Goal: Information Seeking & Learning: Learn about a topic

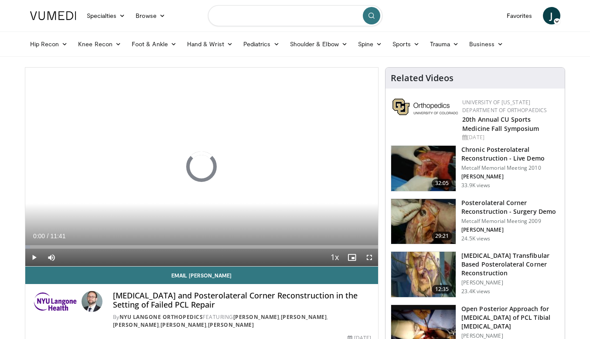
click at [262, 15] on input "Search topics, interventions" at bounding box center [295, 15] width 174 height 21
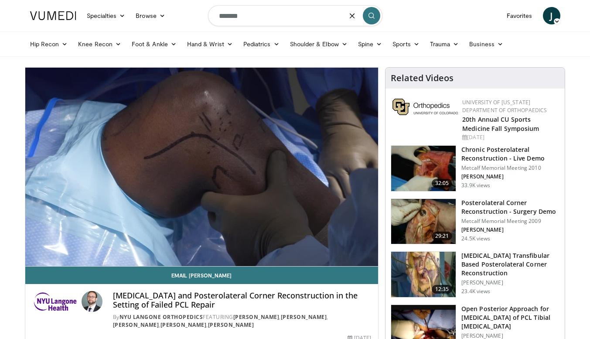
type input "*******"
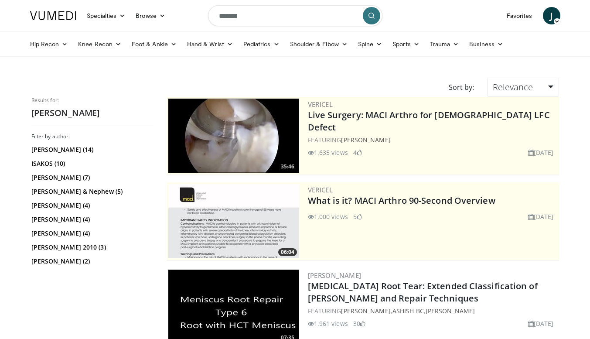
click at [277, 21] on input "*******" at bounding box center [295, 15] width 174 height 21
type input "**********"
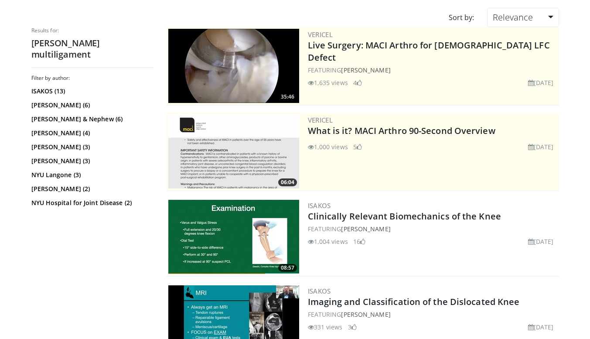
scroll to position [70, 0]
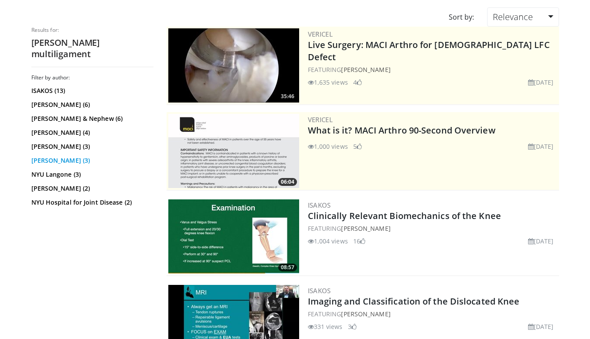
click at [75, 156] on link "Rob LaPrade (3)" at bounding box center [91, 160] width 120 height 9
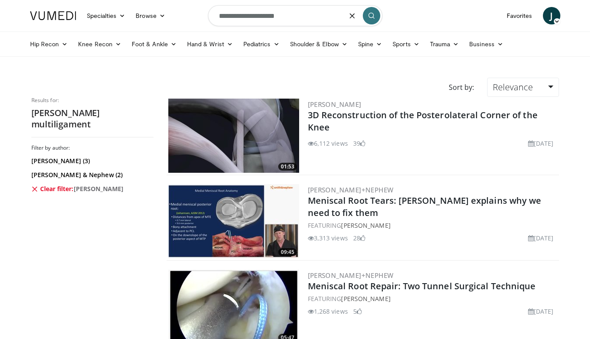
drag, startPoint x: 245, startPoint y: 15, endPoint x: 182, endPoint y: -4, distance: 66.5
click at [182, 0] on html "Specialties Adult & Family Medicine Allergy, Asthma, Immunology Anesthesiology …" at bounding box center [295, 169] width 590 height 339
type input "**********"
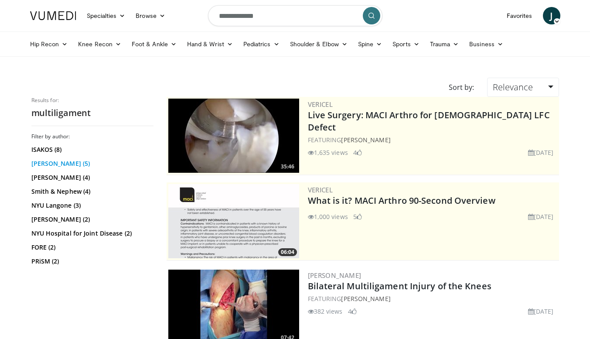
click at [60, 162] on link "[PERSON_NAME] (5)" at bounding box center [91, 163] width 120 height 9
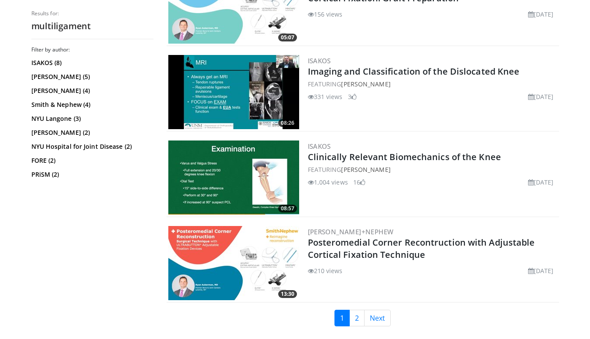
scroll to position [2190, 0]
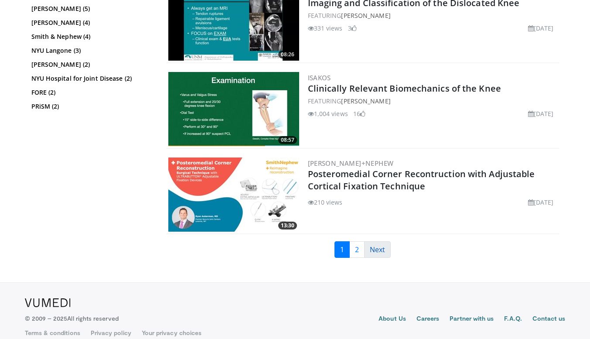
click at [384, 241] on link "Next" at bounding box center [377, 249] width 27 height 17
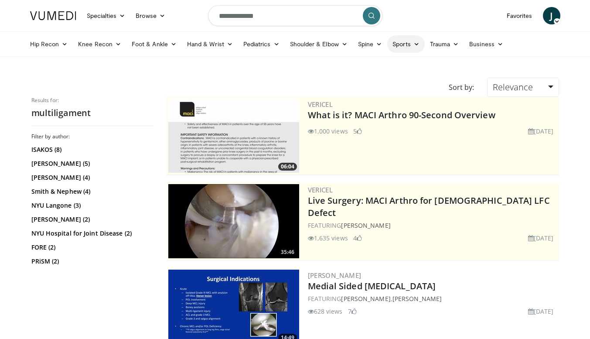
click at [401, 51] on link "Sports" at bounding box center [405, 43] width 37 height 17
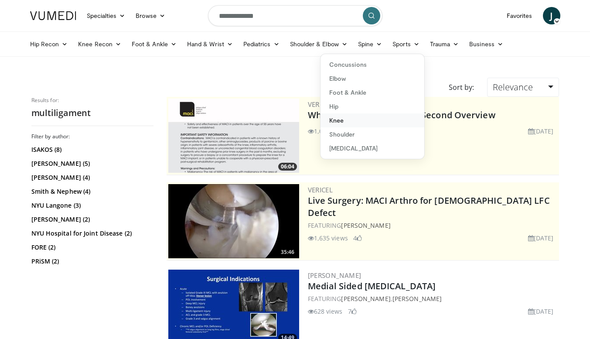
click at [342, 122] on link "Knee" at bounding box center [372, 120] width 104 height 14
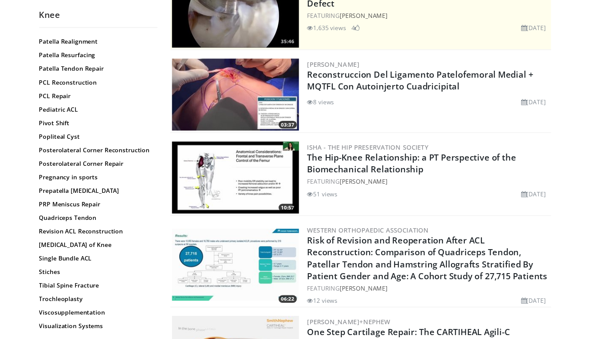
scroll to position [875, 0]
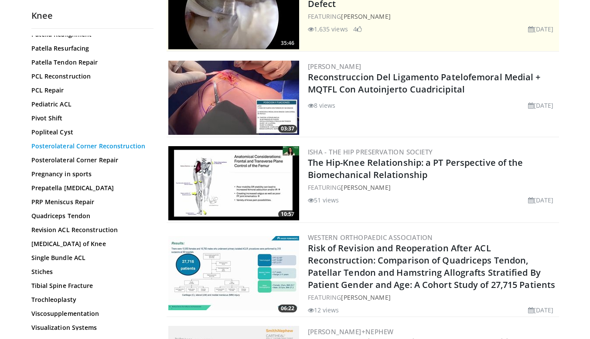
click at [85, 150] on link "Posterolateral Corner Reconstruction" at bounding box center [90, 146] width 118 height 9
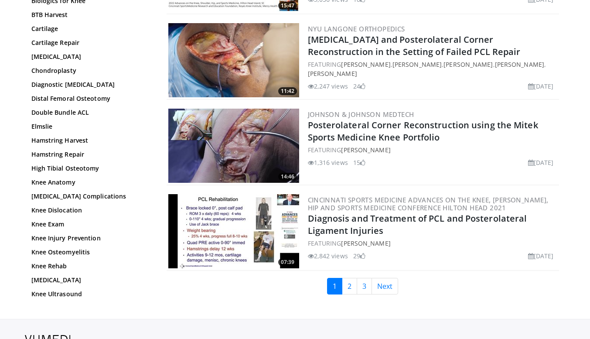
scroll to position [1959, 0]
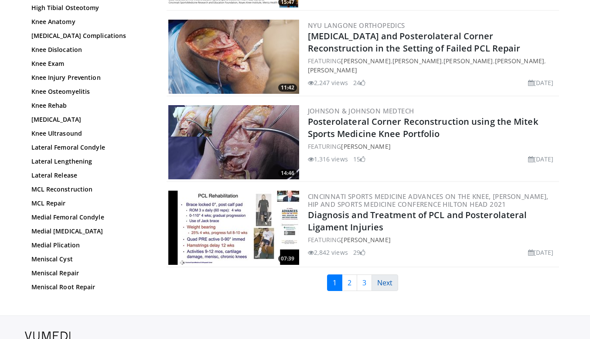
click at [392, 278] on link "Next" at bounding box center [384, 282] width 27 height 17
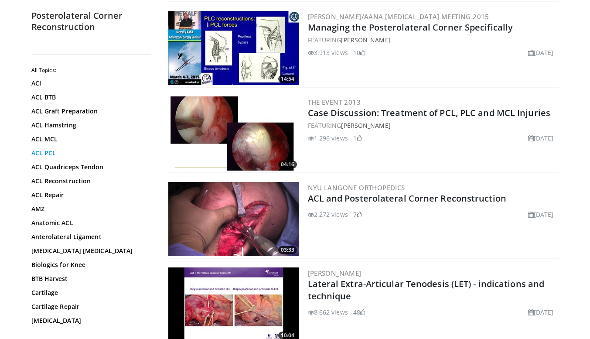
click at [52, 149] on link "ACL PCL" at bounding box center [90, 153] width 118 height 9
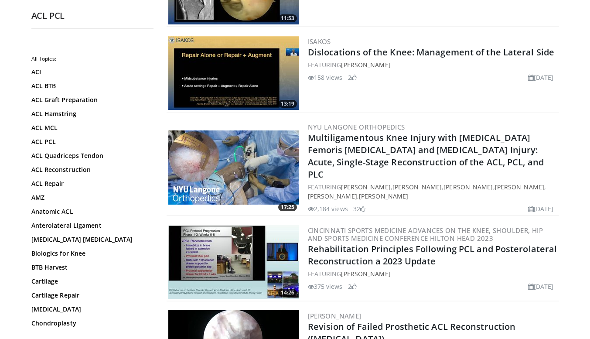
scroll to position [1055, 0]
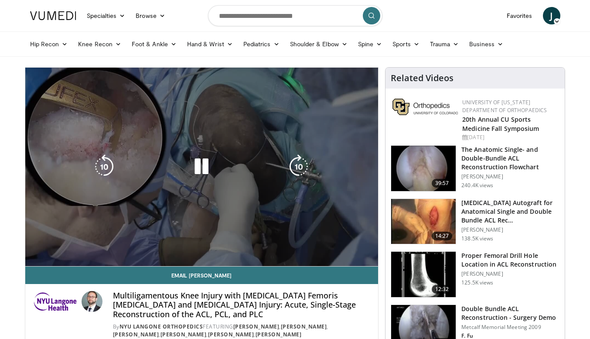
click at [34, 257] on div "10 seconds Tap to unmute" at bounding box center [201, 167] width 353 height 198
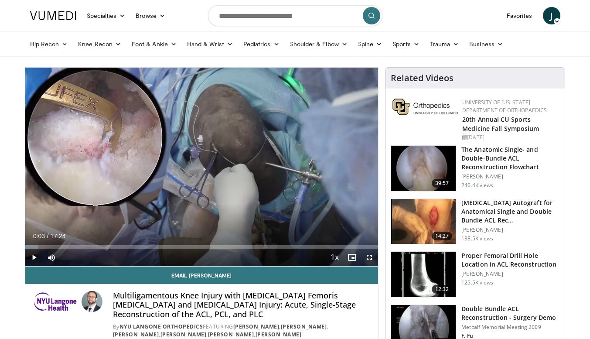
click at [445, 0] on nav "Specialties Adult & Family Medicine Allergy, Asthma, Immunology Anesthesiology …" at bounding box center [295, 15] width 541 height 31
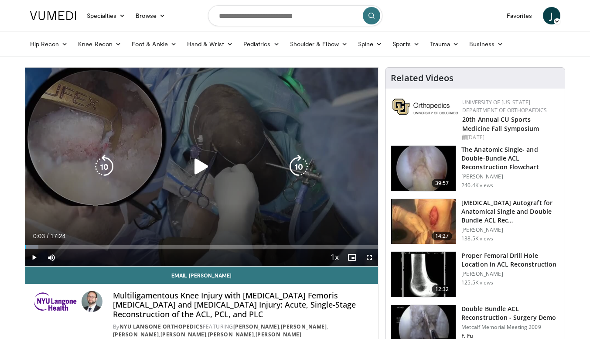
click at [202, 168] on icon "Video Player" at bounding box center [201, 166] width 24 height 24
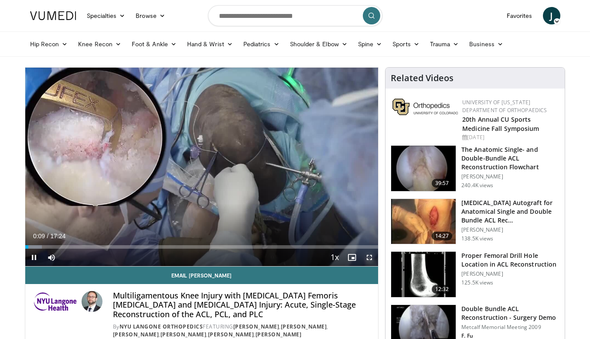
click at [369, 254] on span "Video Player" at bounding box center [369, 257] width 17 height 17
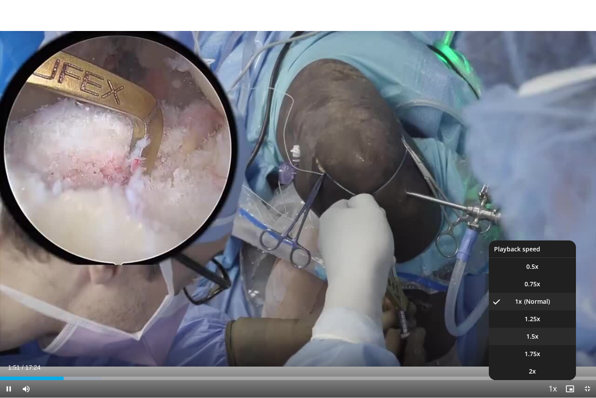
click at [538, 334] on span "1.5x" at bounding box center [533, 336] width 12 height 9
click at [538, 303] on video-js "**********" at bounding box center [298, 199] width 596 height 398
click at [540, 303] on li "1x" at bounding box center [532, 301] width 87 height 17
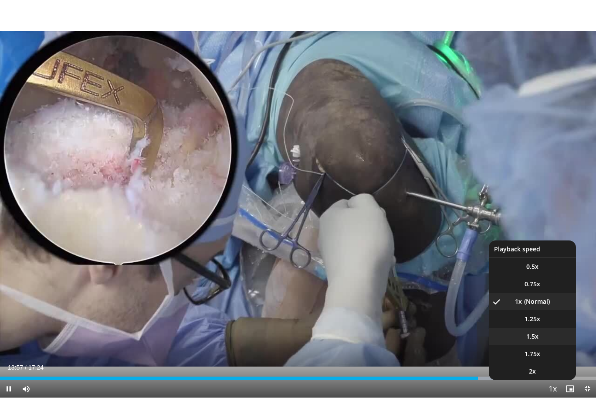
click at [543, 338] on li "1.5x" at bounding box center [532, 335] width 87 height 17
click at [549, 338] on li "1.75x" at bounding box center [532, 353] width 87 height 17
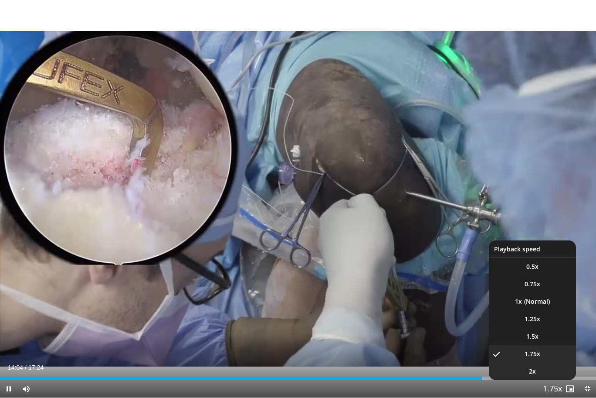
click at [550, 338] on li "2x" at bounding box center [532, 370] width 87 height 17
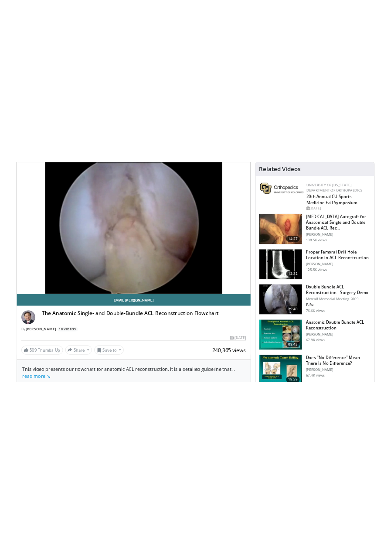
scroll to position [51, 0]
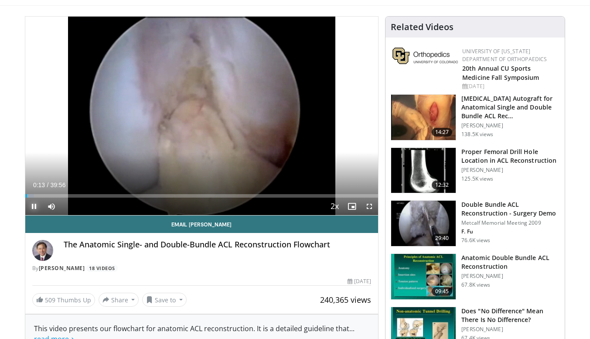
click at [33, 204] on span "Video Player" at bounding box center [33, 205] width 17 height 17
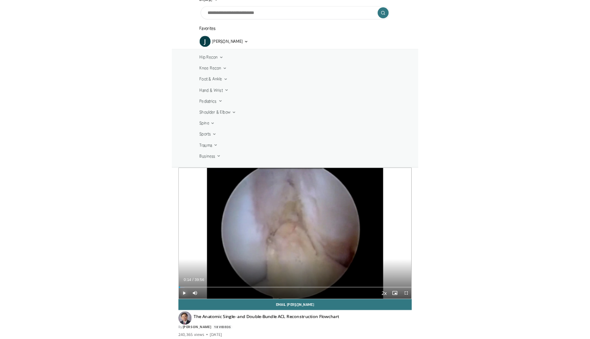
scroll to position [76, 0]
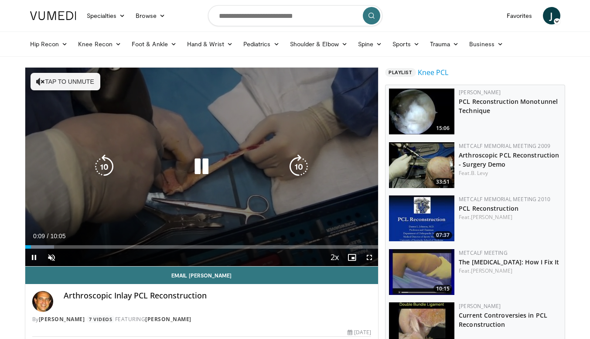
click at [194, 163] on icon "Video Player" at bounding box center [201, 166] width 24 height 24
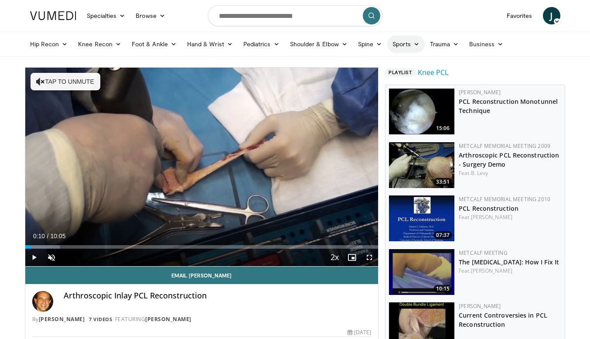
click at [402, 42] on link "Sports" at bounding box center [405, 43] width 37 height 17
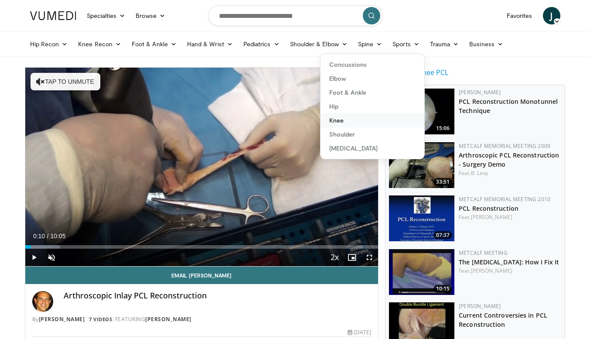
click at [355, 118] on link "Knee" at bounding box center [372, 120] width 104 height 14
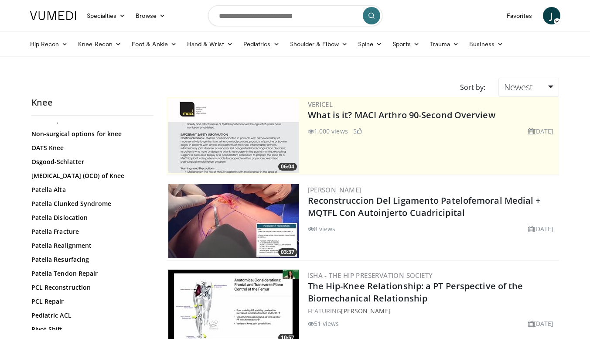
scroll to position [751, 0]
click at [68, 291] on link "PCL Reconstruction" at bounding box center [90, 286] width 118 height 9
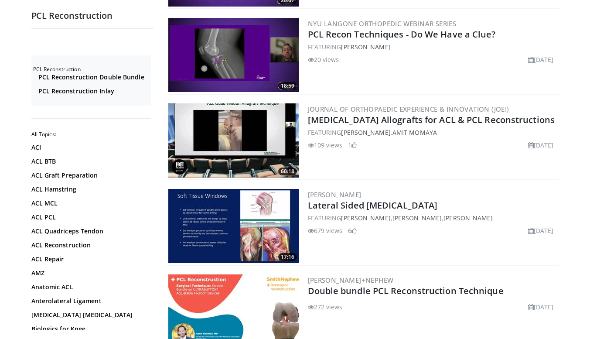
scroll to position [251, 0]
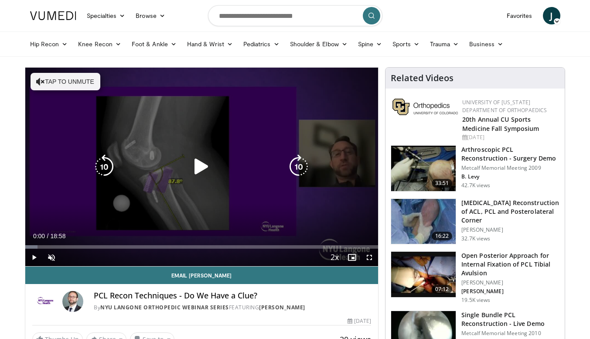
click at [197, 163] on icon "Video Player" at bounding box center [201, 166] width 24 height 24
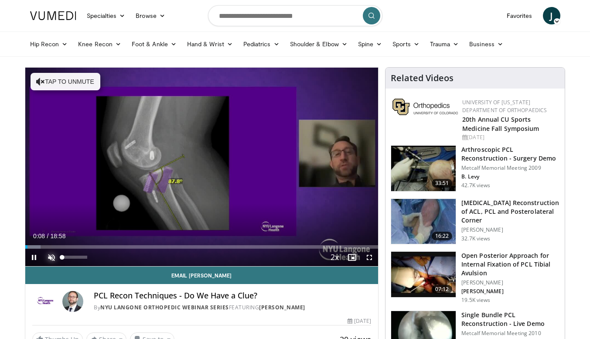
click at [51, 255] on span "Video Player" at bounding box center [51, 257] width 17 height 17
click at [368, 259] on span "Video Player" at bounding box center [369, 257] width 17 height 17
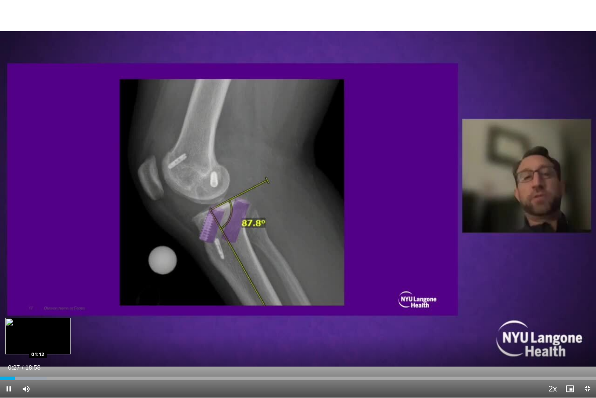
click at [38, 338] on div "Loaded : 7.84% 00:28 01:12" at bounding box center [298, 377] width 596 height 3
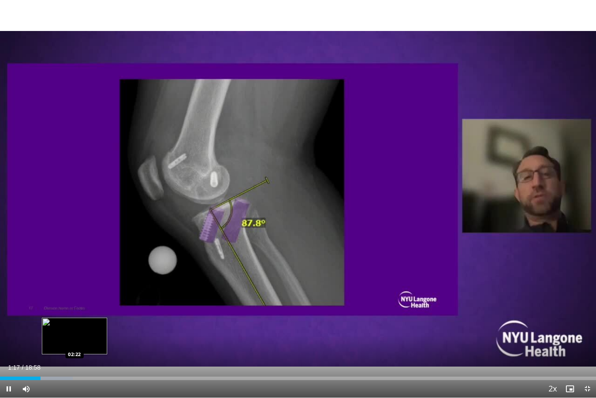
click at [75, 338] on div "Loaded : 12.20% 01:17 02:22" at bounding box center [298, 375] width 596 height 8
click at [89, 338] on div "Loaded : 16.71% 02:25 02:50" at bounding box center [298, 375] width 596 height 8
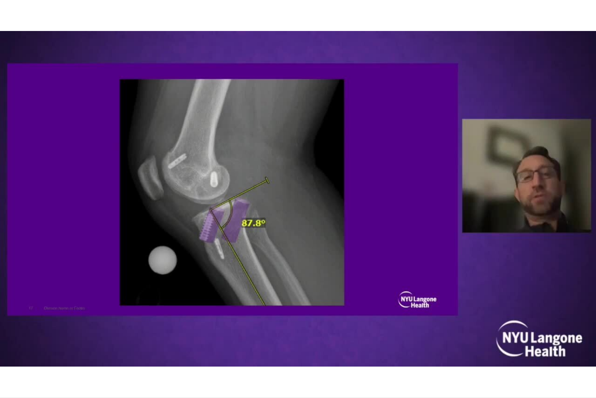
click at [119, 338] on video-js "**********" at bounding box center [298, 199] width 596 height 398
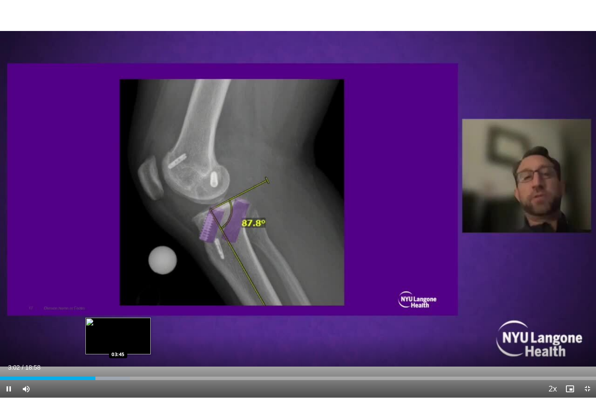
click at [118, 338] on div "Loaded : 21.79% 03:02 03:45" at bounding box center [298, 377] width 596 height 3
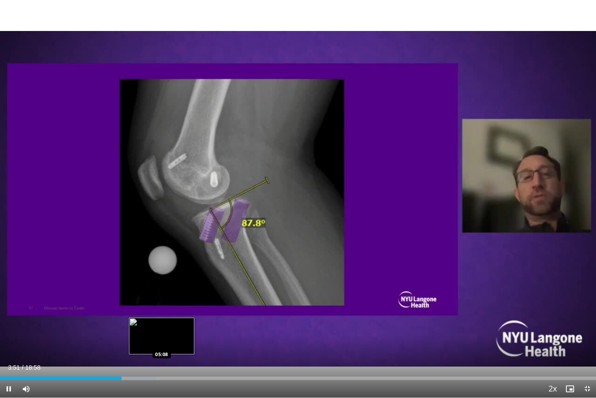
click at [162, 338] on div "Loaded : 26.15% 03:51 05:08" at bounding box center [298, 375] width 596 height 8
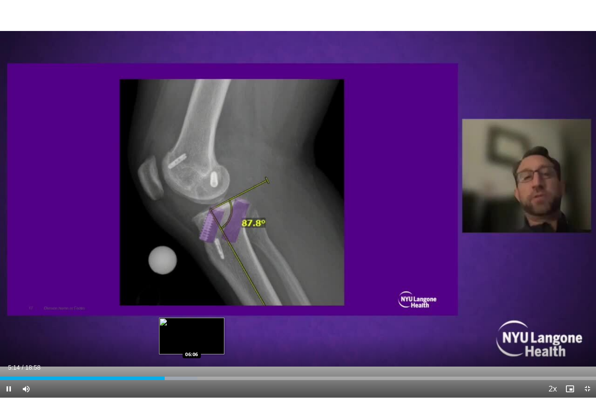
click at [192, 338] on div "Loaded : 33.12% 05:14 06:06" at bounding box center [298, 375] width 596 height 8
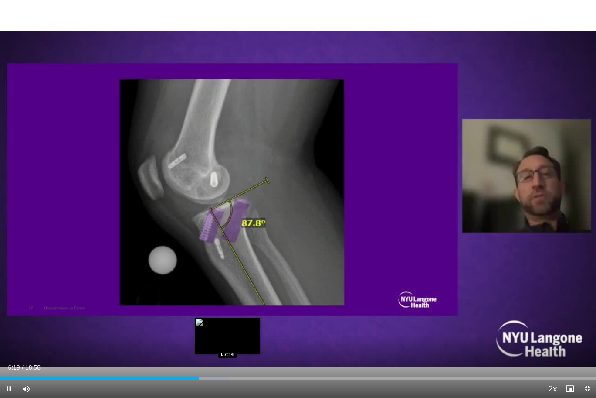
click at [228, 338] on div "Loaded : 38.70% 06:19 07:14" at bounding box center [298, 375] width 596 height 8
click at [244, 338] on div "Progress Bar" at bounding box center [240, 377] width 49 height 3
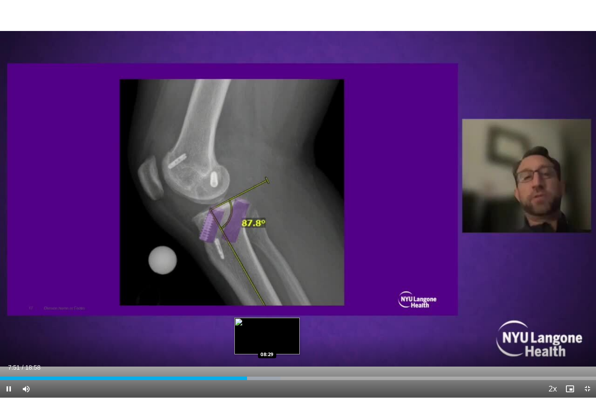
click at [267, 338] on div "Progress Bar" at bounding box center [256, 377] width 49 height 3
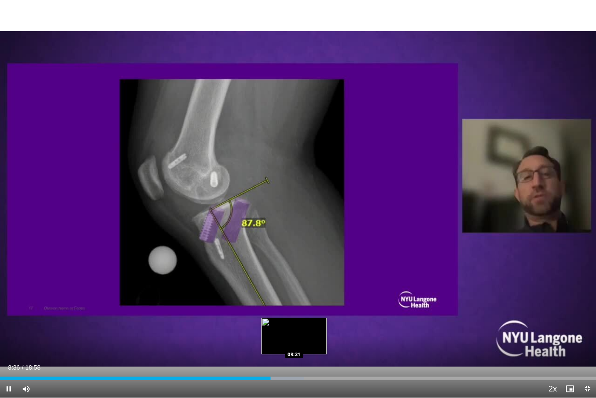
click at [294, 338] on div "Loaded : 51.02% 08:36 09:21" at bounding box center [298, 375] width 596 height 8
click at [312, 338] on div "Loaded : 55.42% 09:29 09:54" at bounding box center [298, 377] width 596 height 3
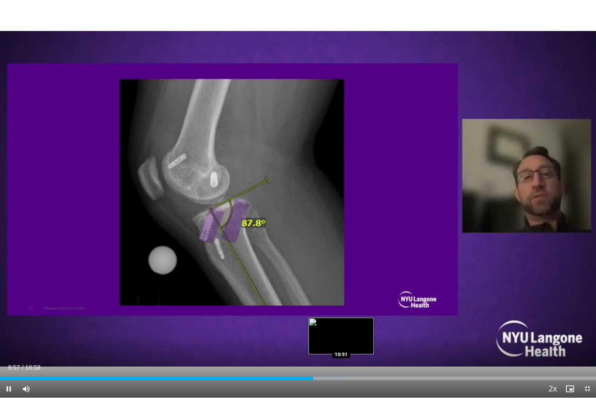
click at [341, 338] on video-js "**********" at bounding box center [298, 199] width 596 height 398
click at [337, 338] on div "Progress Bar" at bounding box center [324, 377] width 48 height 3
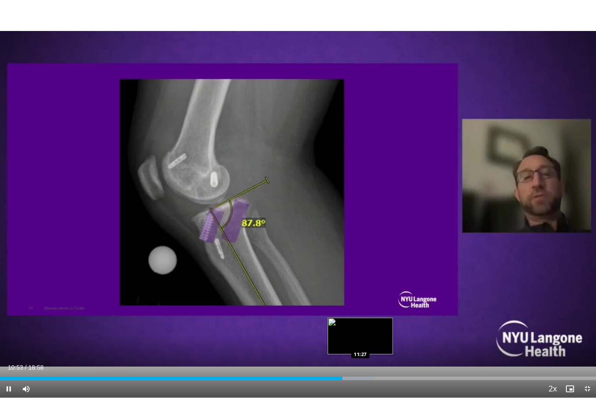
click at [361, 338] on div "Progress Bar" at bounding box center [350, 377] width 48 height 3
click at [376, 338] on div "Loaded : 66.24% 11:32 11:57" at bounding box center [298, 377] width 596 height 3
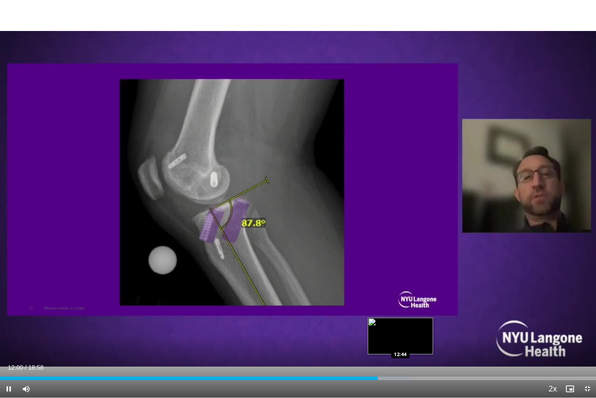
click at [401, 338] on div "Progress Bar" at bounding box center [387, 377] width 48 height 3
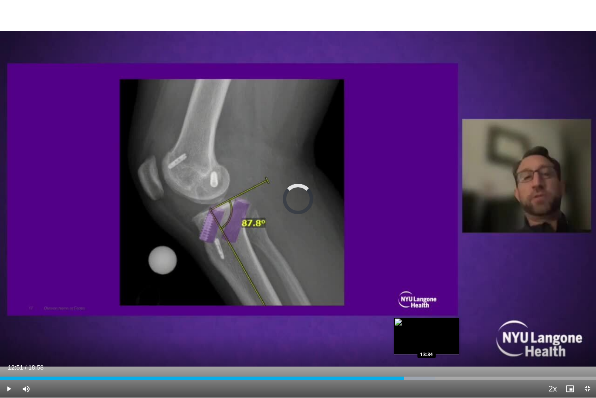
click at [427, 338] on div "Loaded : 73.01% 12:51 13:34" at bounding box center [298, 375] width 596 height 8
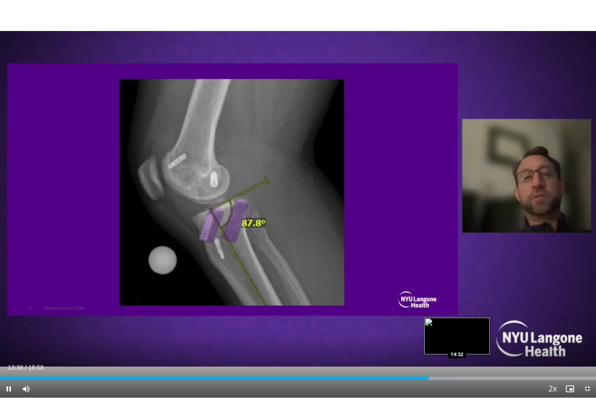
click at [456, 338] on div "Loaded : 77.41% 13:38 14:32" at bounding box center [298, 375] width 596 height 8
click at [15, 338] on span "Video Player" at bounding box center [8, 388] width 17 height 17
click at [459, 338] on div "Loaded : 83.56% 14:47 14:35" at bounding box center [298, 375] width 596 height 8
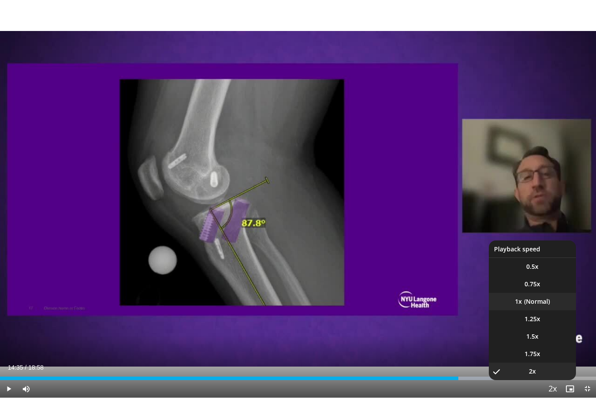
click at [534, 303] on li "1x" at bounding box center [532, 301] width 87 height 17
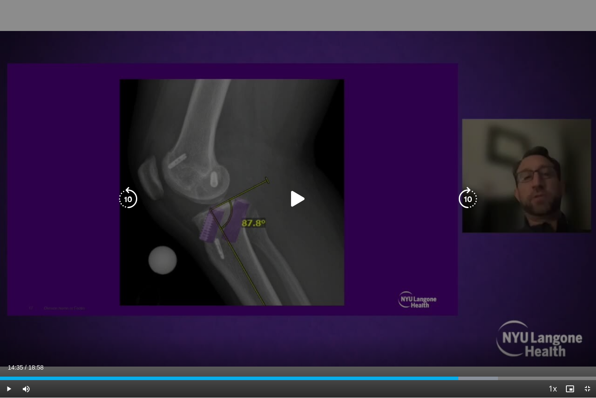
click at [306, 197] on icon "Video Player" at bounding box center [298, 199] width 24 height 24
